Goal: Find specific page/section: Find specific page/section

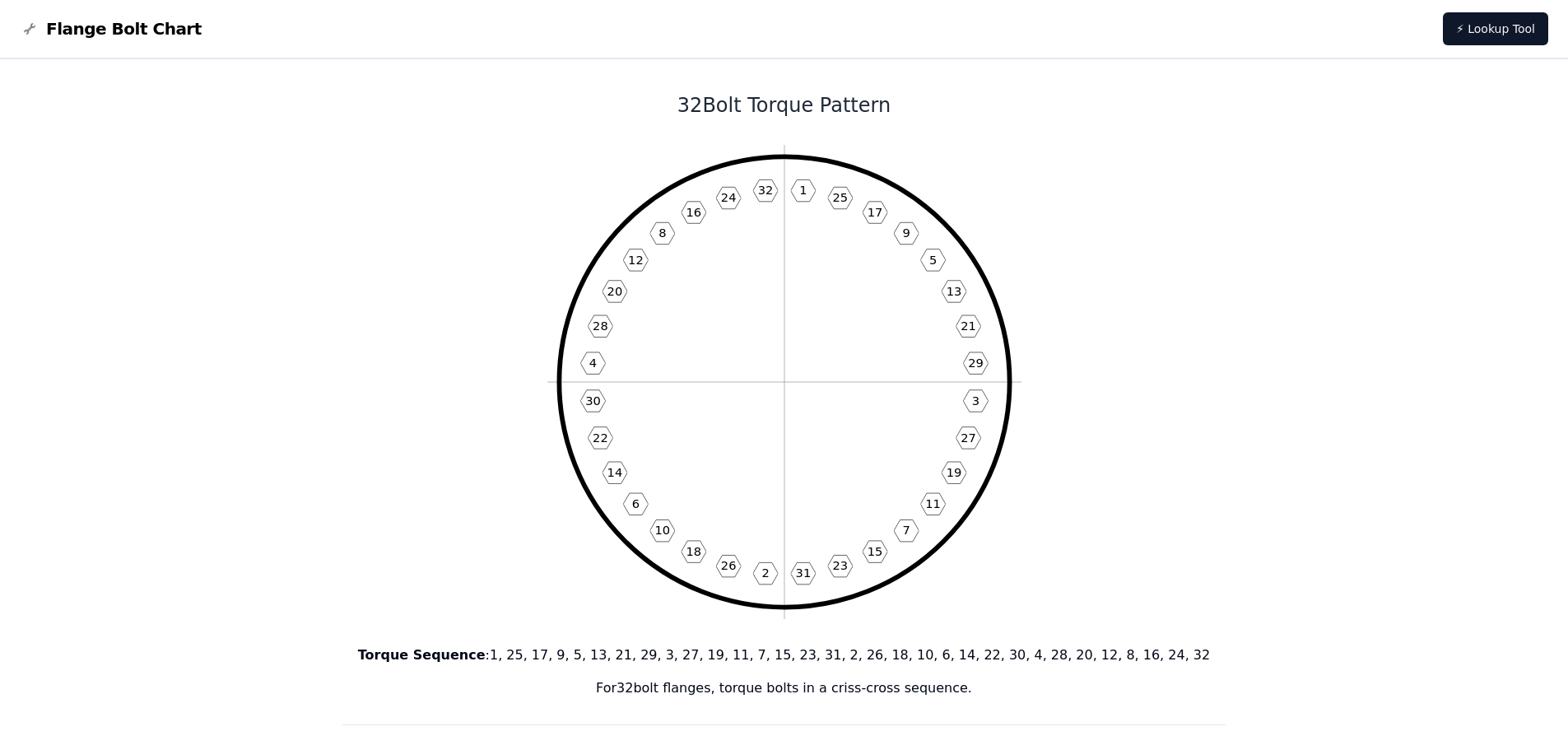
click at [810, 181] on icon "1 25 17 9 5 13 21 29 3 27 19 11 7 15 23 31 2 26 18 10 6 14 22 30 4 28 20 12 8 1…" at bounding box center [784, 382] width 474 height 474
drag, startPoint x: 749, startPoint y: 223, endPoint x: 659, endPoint y: 376, distance: 177.5
click at [659, 376] on icon "1 25 17 9 5 13 21 29 3 27 19 11 7 15 23 31 2 26 18 10 6 14 22 30 4 28 20 12 8 1…" at bounding box center [784, 382] width 474 height 474
drag, startPoint x: 718, startPoint y: 216, endPoint x: 703, endPoint y: 203, distance: 19.8
click at [703, 203] on icon "1 25 17 9 5 13 21 29 3 27 19 11 7 15 23 31 2 26 18 10 6 14 22 30 4 28 20 12 8 1…" at bounding box center [784, 382] width 474 height 474
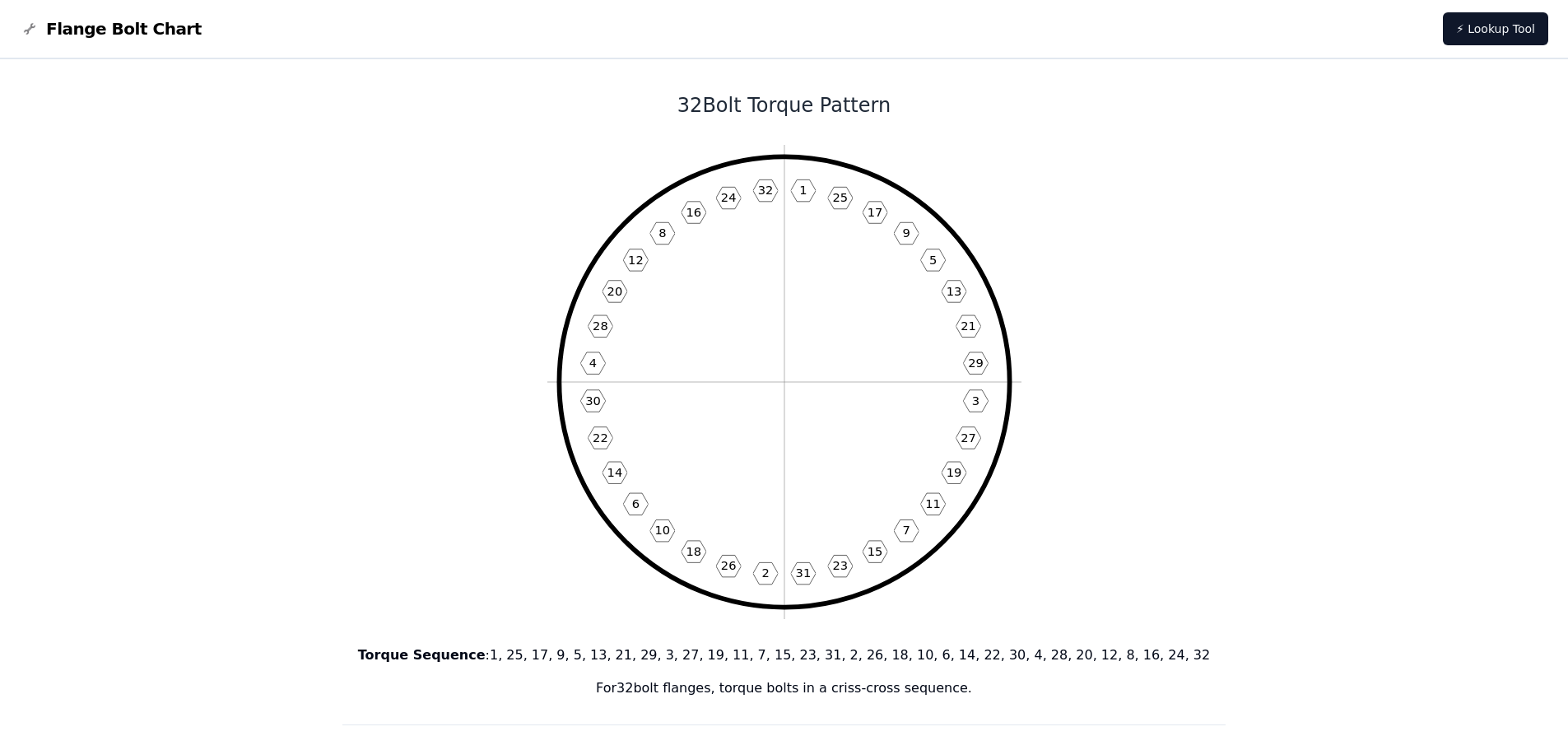
click at [692, 213] on text "16" at bounding box center [692, 212] width 16 height 14
drag, startPoint x: 692, startPoint y: 213, endPoint x: 733, endPoint y: 213, distance: 41.0
click at [733, 213] on icon "1 25 17 9 5 13 21 29 3 27 19 11 7 15 23 31 2 26 18 10 6 14 22 30 4 28 20 12 8 1…" at bounding box center [784, 382] width 474 height 474
click at [770, 184] on text "32" at bounding box center [764, 190] width 16 height 14
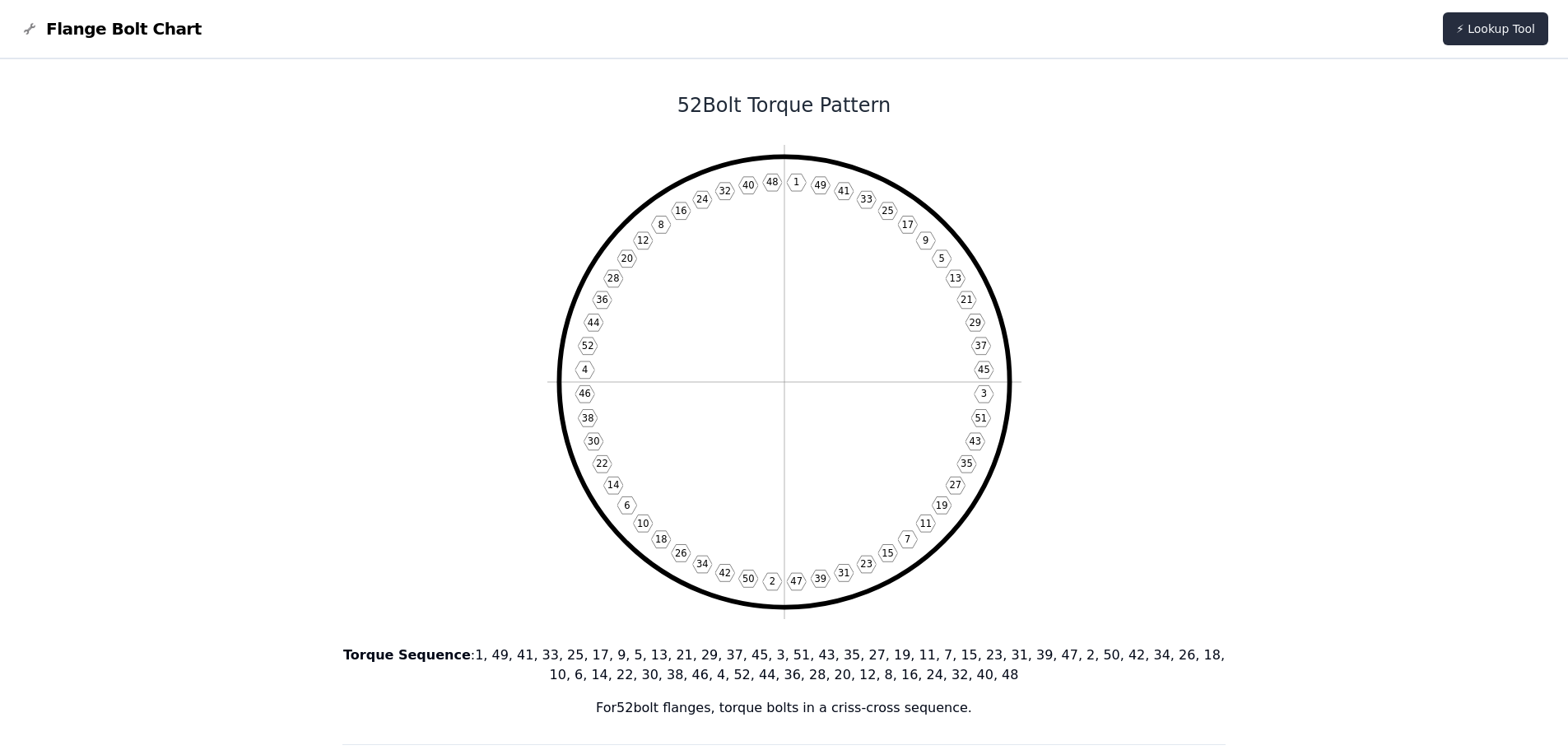
click at [1524, 39] on link "⚡ Lookup Tool" at bounding box center [1495, 29] width 106 height 33
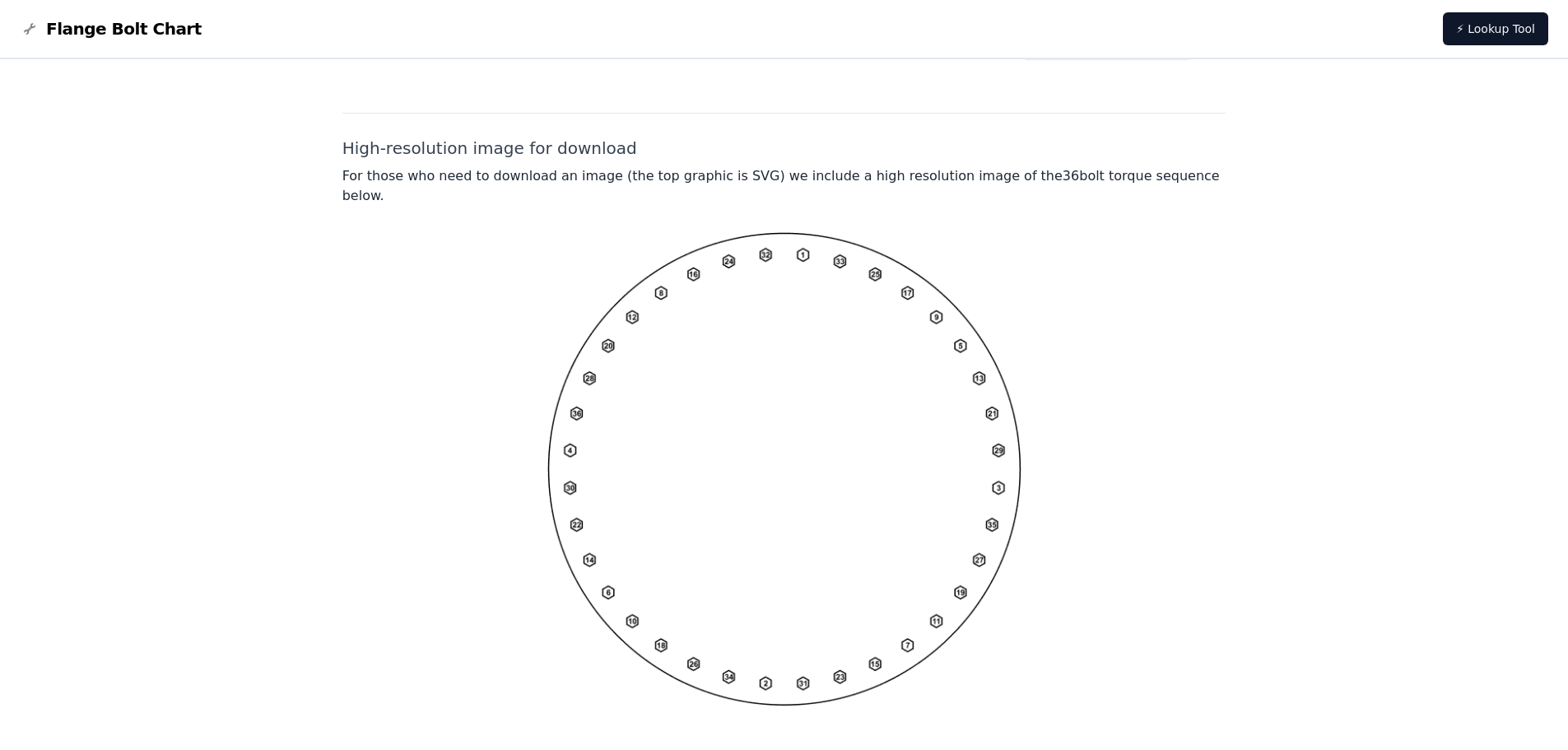
scroll to position [1201, 0]
click at [627, 292] on img at bounding box center [784, 467] width 474 height 474
drag, startPoint x: 627, startPoint y: 292, endPoint x: 1209, endPoint y: 341, distance: 584.1
click at [1209, 341] on div at bounding box center [784, 467] width 884 height 474
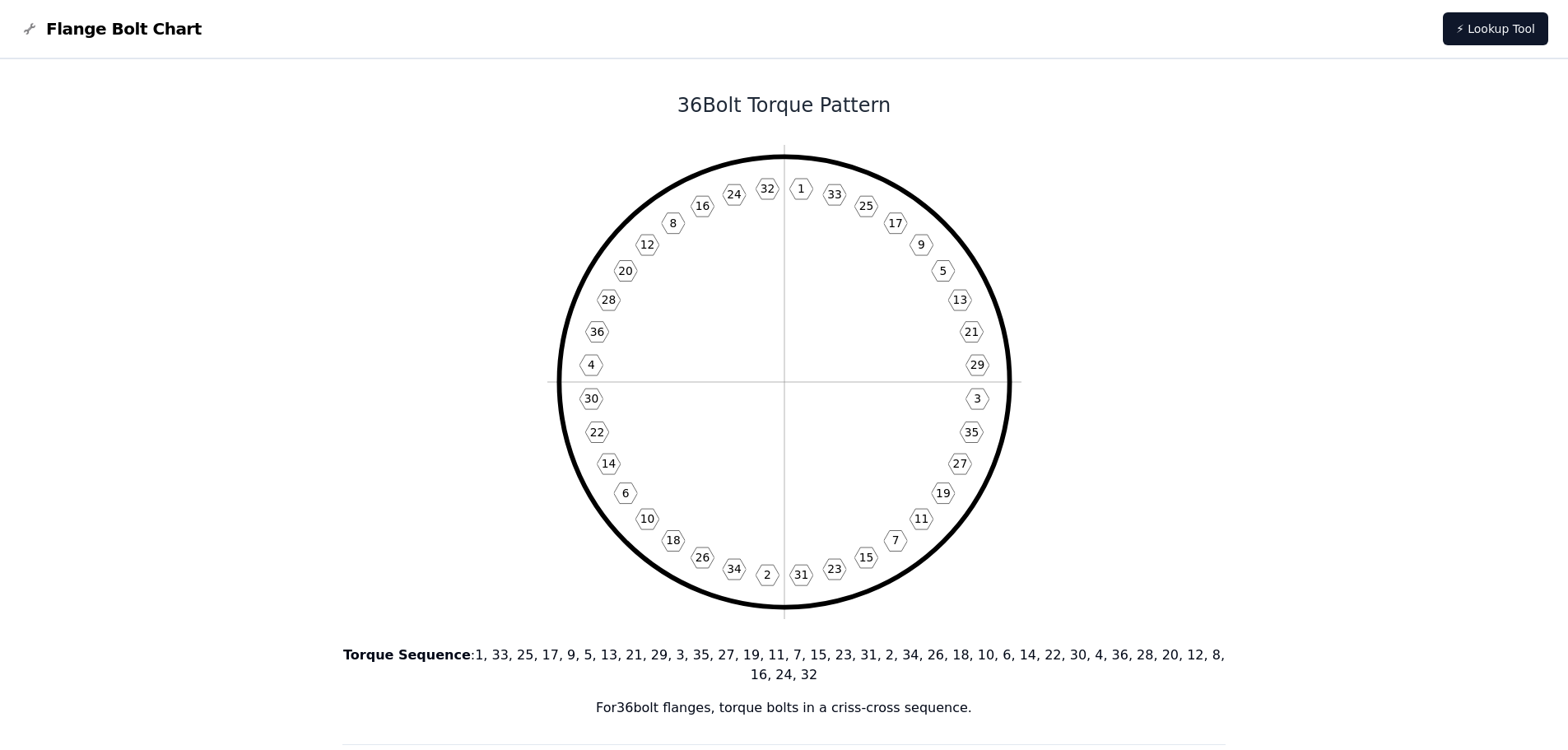
click at [708, 102] on h1 "36 Bolt Torque Pattern" at bounding box center [784, 105] width 884 height 27
click at [1502, 28] on link "⚡ Lookup Tool" at bounding box center [1495, 29] width 106 height 33
